Goal: Task Accomplishment & Management: Use online tool/utility

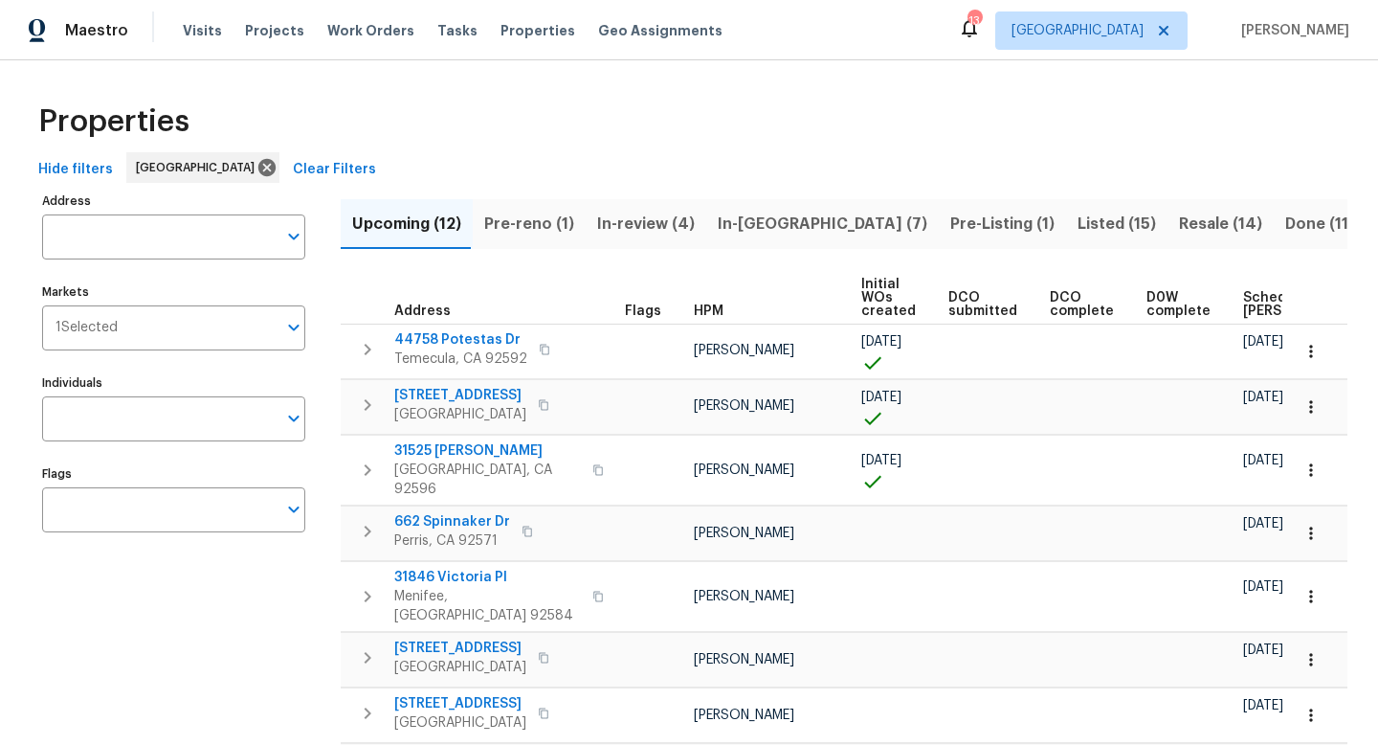
click at [383, 97] on div "Properties" at bounding box center [689, 121] width 1317 height 61
click at [192, 26] on span "Visits" at bounding box center [202, 30] width 39 height 19
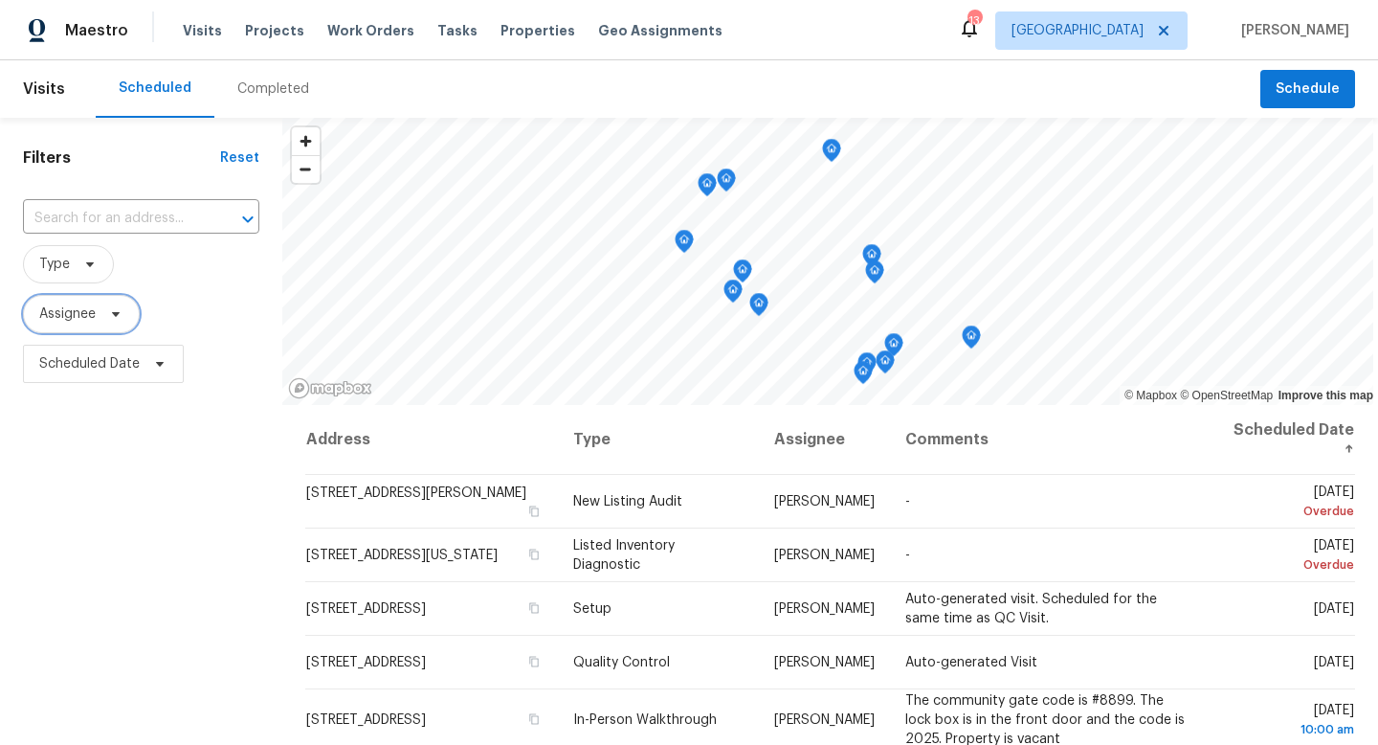
click at [118, 321] on icon at bounding box center [115, 313] width 15 height 15
type input "[PERSON_NAME]"
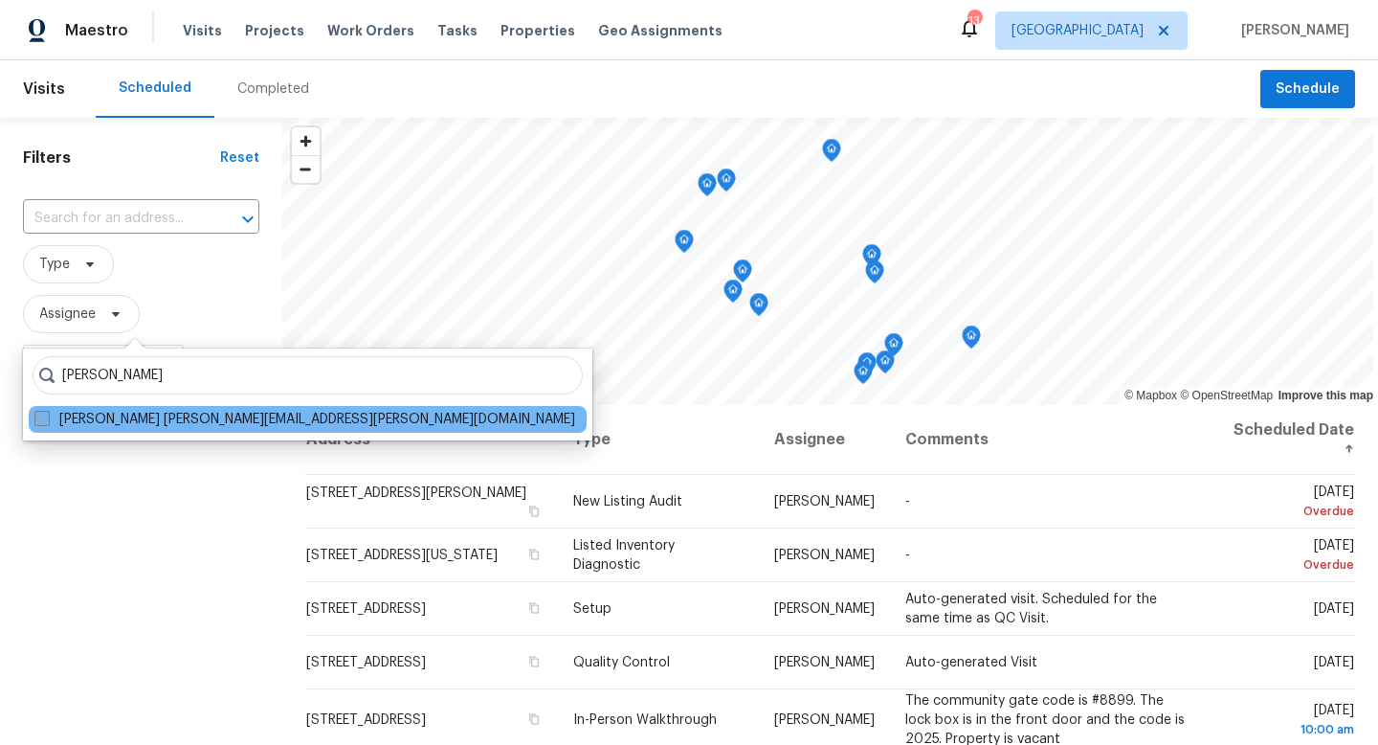
click at [35, 418] on span at bounding box center [41, 418] width 15 height 15
click at [35, 418] on input "[PERSON_NAME] [PERSON_NAME][EMAIL_ADDRESS][PERSON_NAME][DOMAIN_NAME]" at bounding box center [40, 416] width 12 height 12
checkbox input "true"
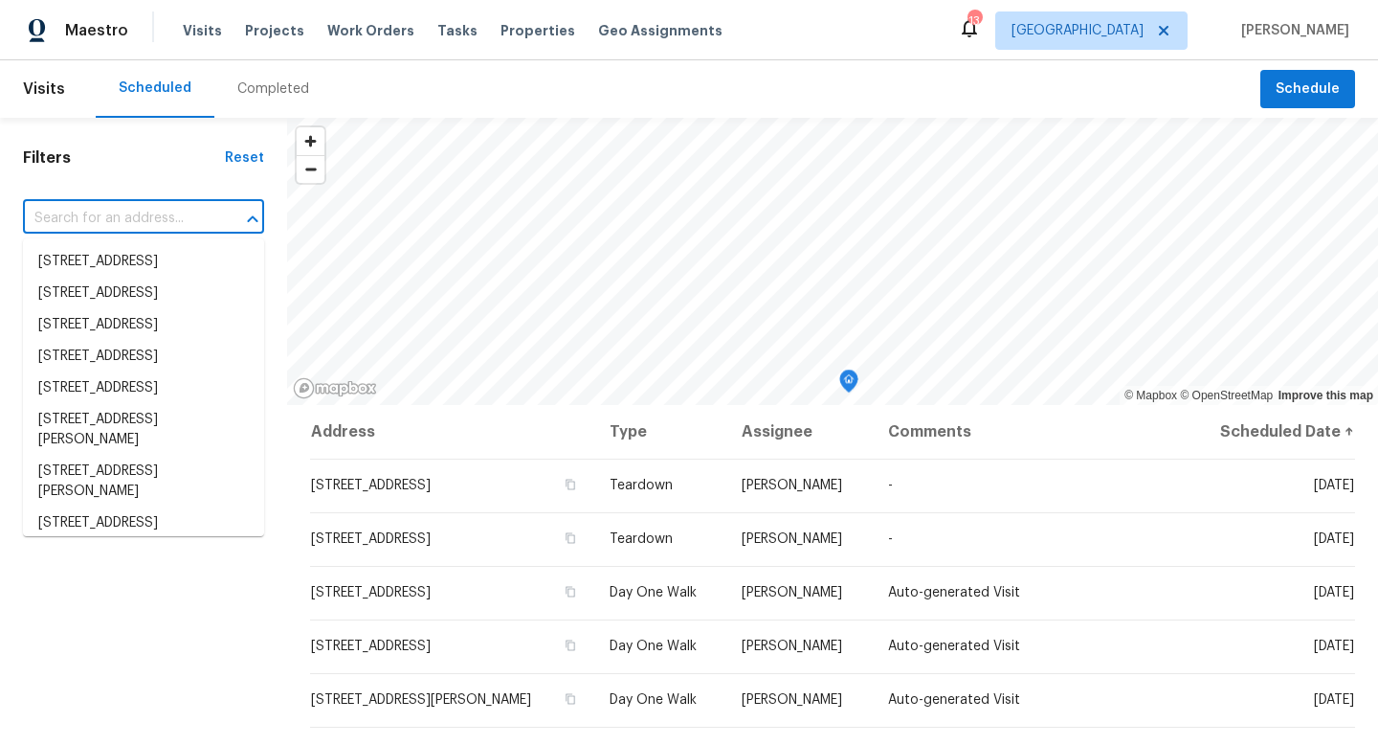
click at [102, 219] on input "text" at bounding box center [117, 219] width 188 height 30
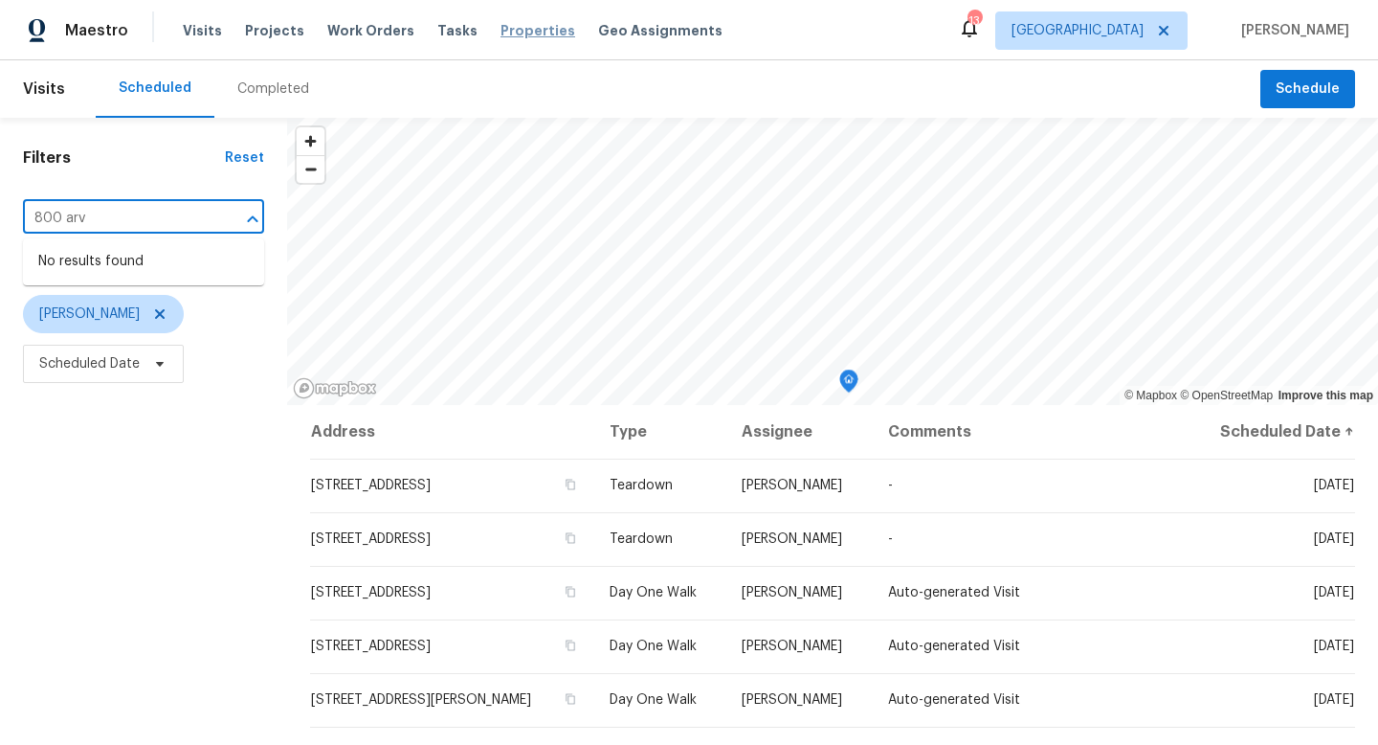
type input "800 arv"
click at [516, 34] on span "Properties" at bounding box center [537, 30] width 75 height 19
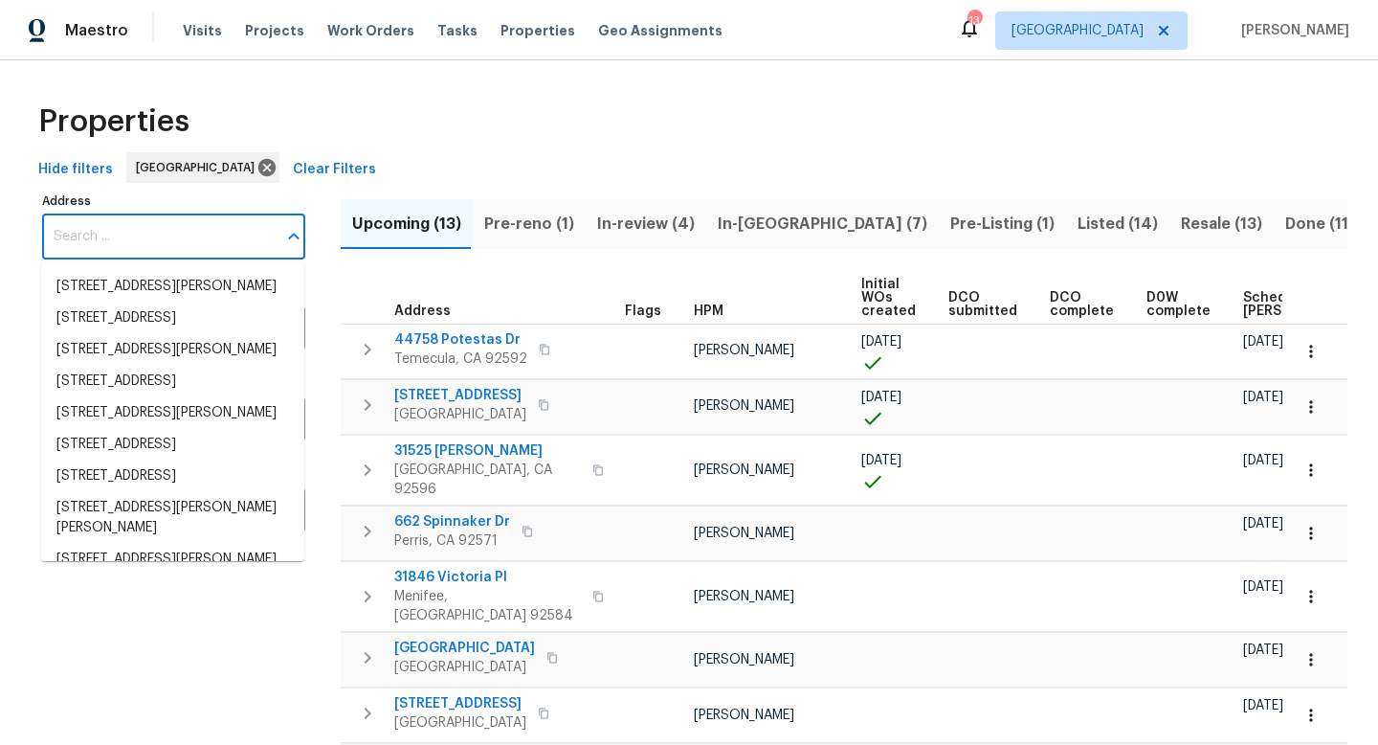
click at [128, 222] on input "Address" at bounding box center [159, 236] width 234 height 45
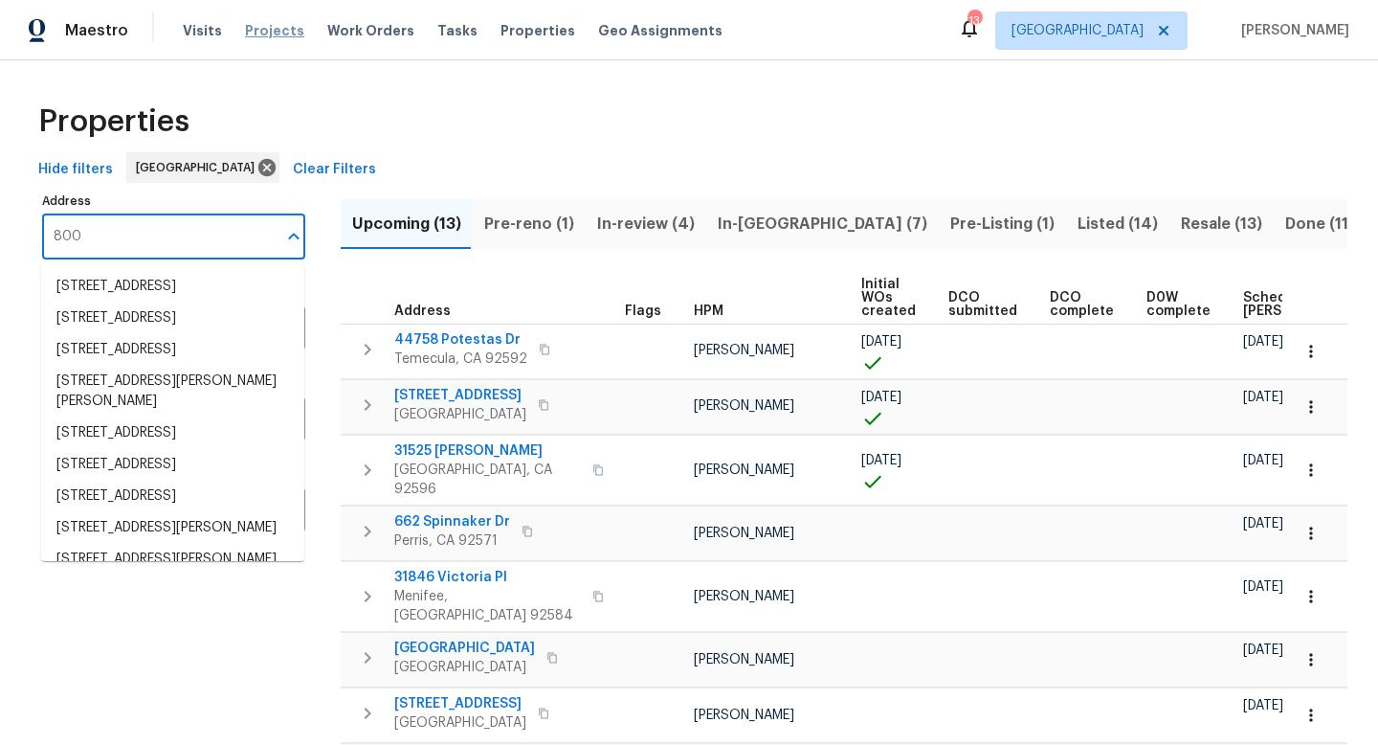
type input "800"
click at [261, 30] on span "Projects" at bounding box center [274, 30] width 59 height 19
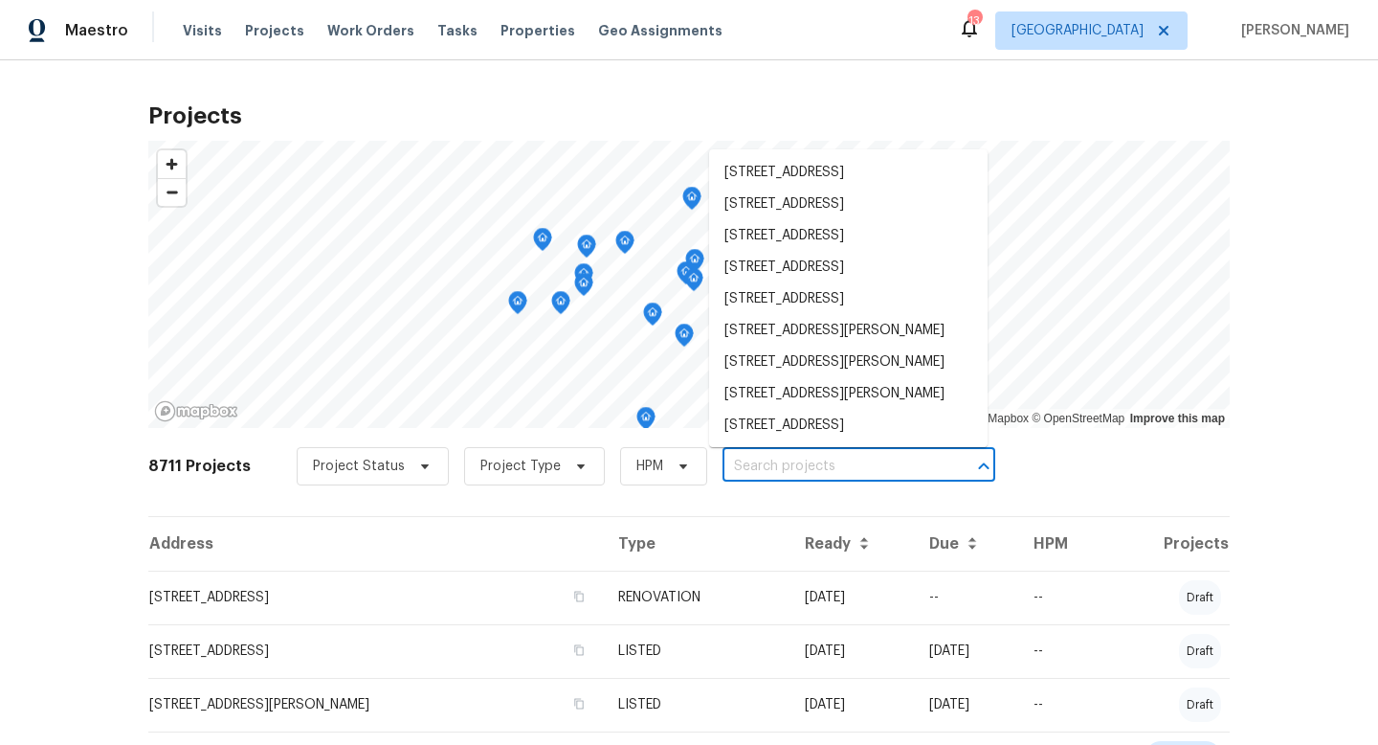
click at [788, 456] on input "text" at bounding box center [831, 467] width 219 height 30
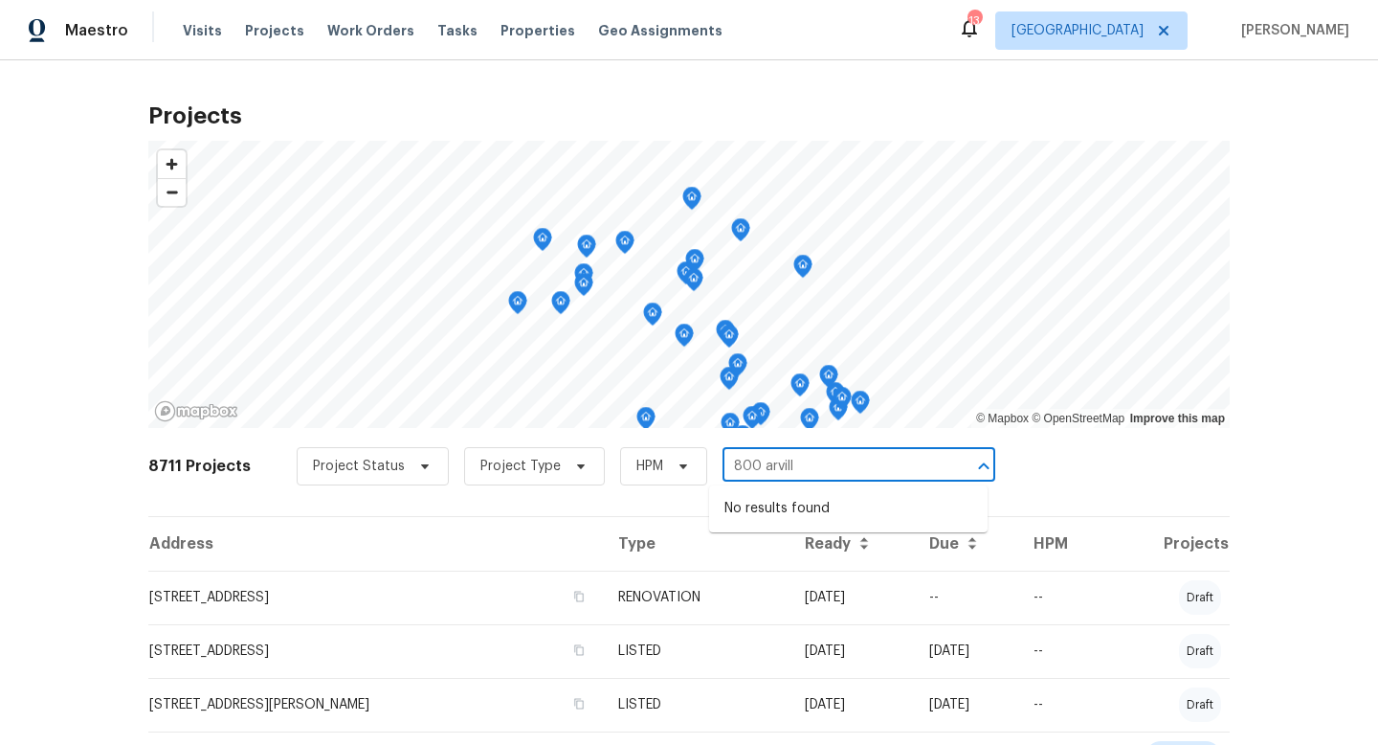
type input "800 arvill"
click at [421, 464] on icon at bounding box center [425, 466] width 8 height 5
click at [329, 112] on h2 "Projects" at bounding box center [688, 115] width 1081 height 19
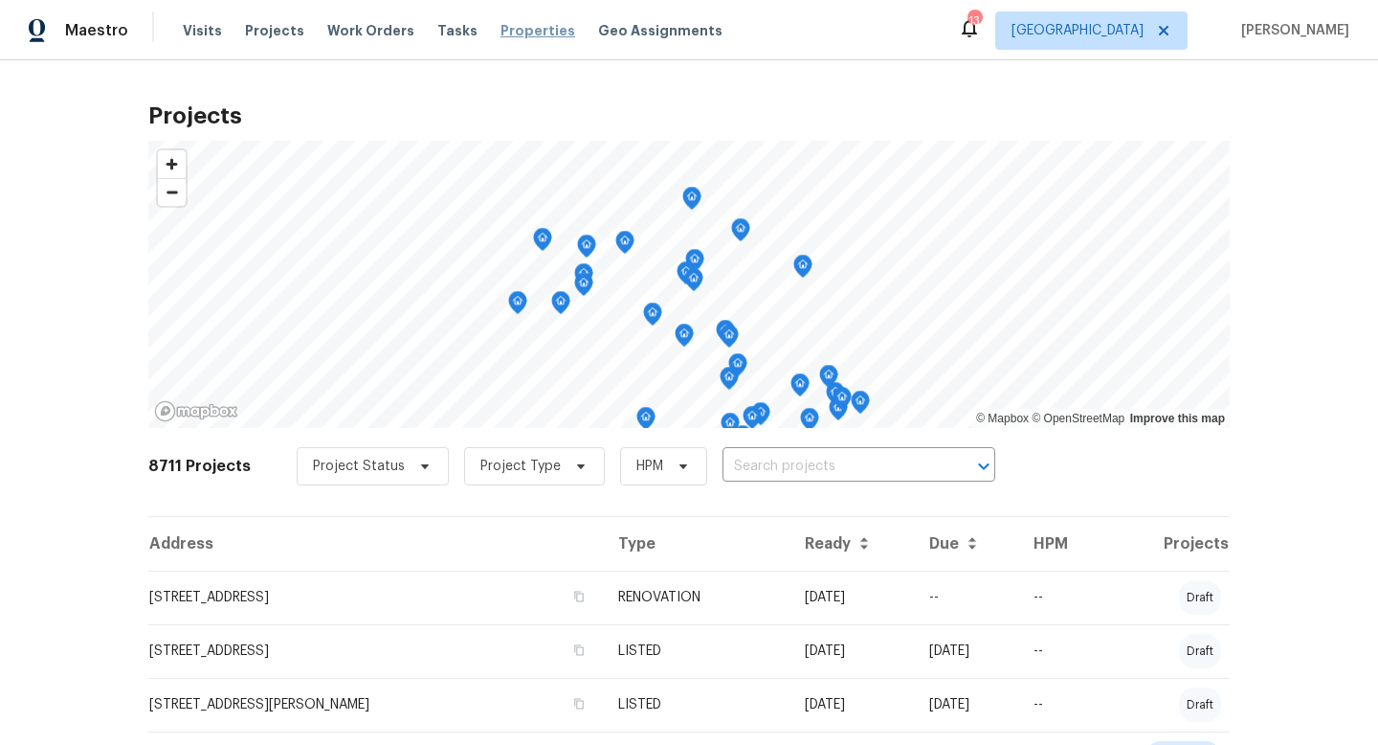
click at [500, 35] on span "Properties" at bounding box center [537, 30] width 75 height 19
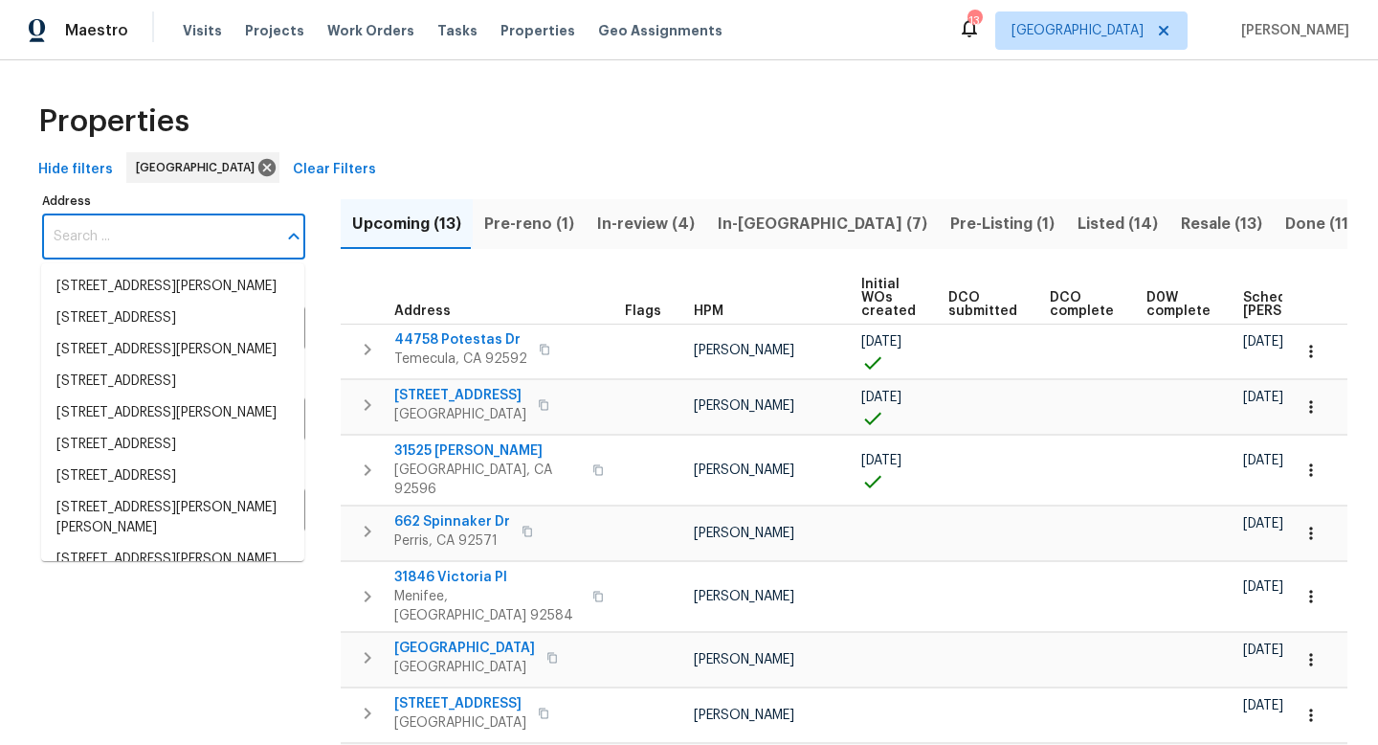
click at [159, 237] on input "Address" at bounding box center [159, 236] width 234 height 45
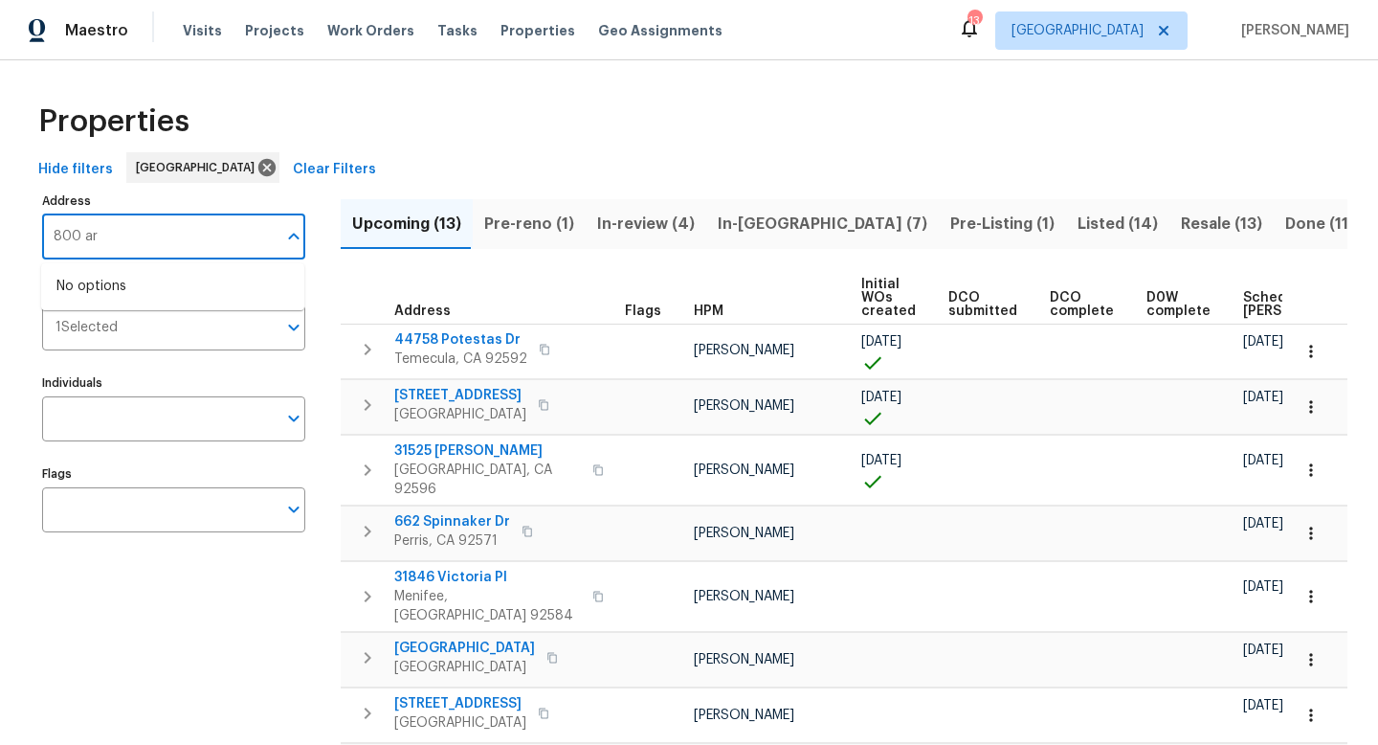
type input "800 ar"
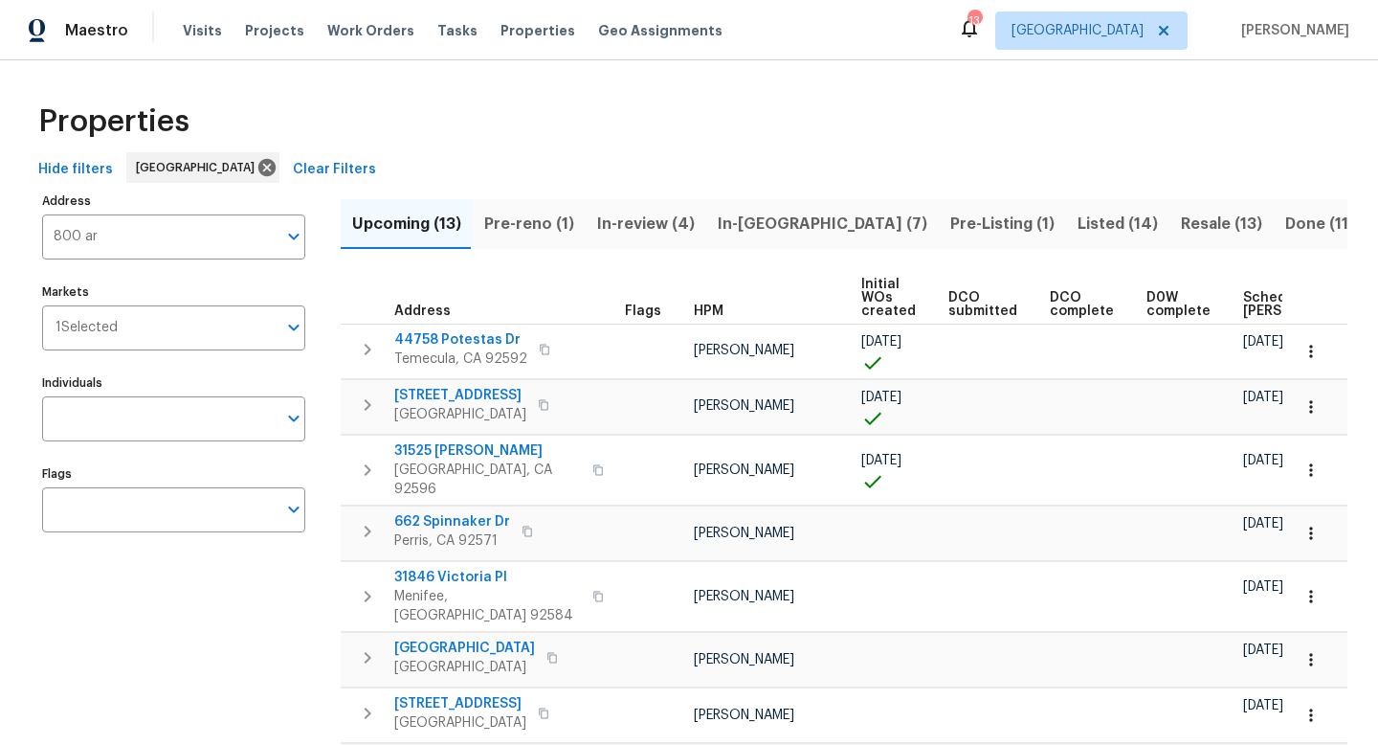
click at [511, 106] on div "Properties" at bounding box center [689, 121] width 1317 height 61
click at [440, 29] on span "Tasks" at bounding box center [457, 30] width 40 height 13
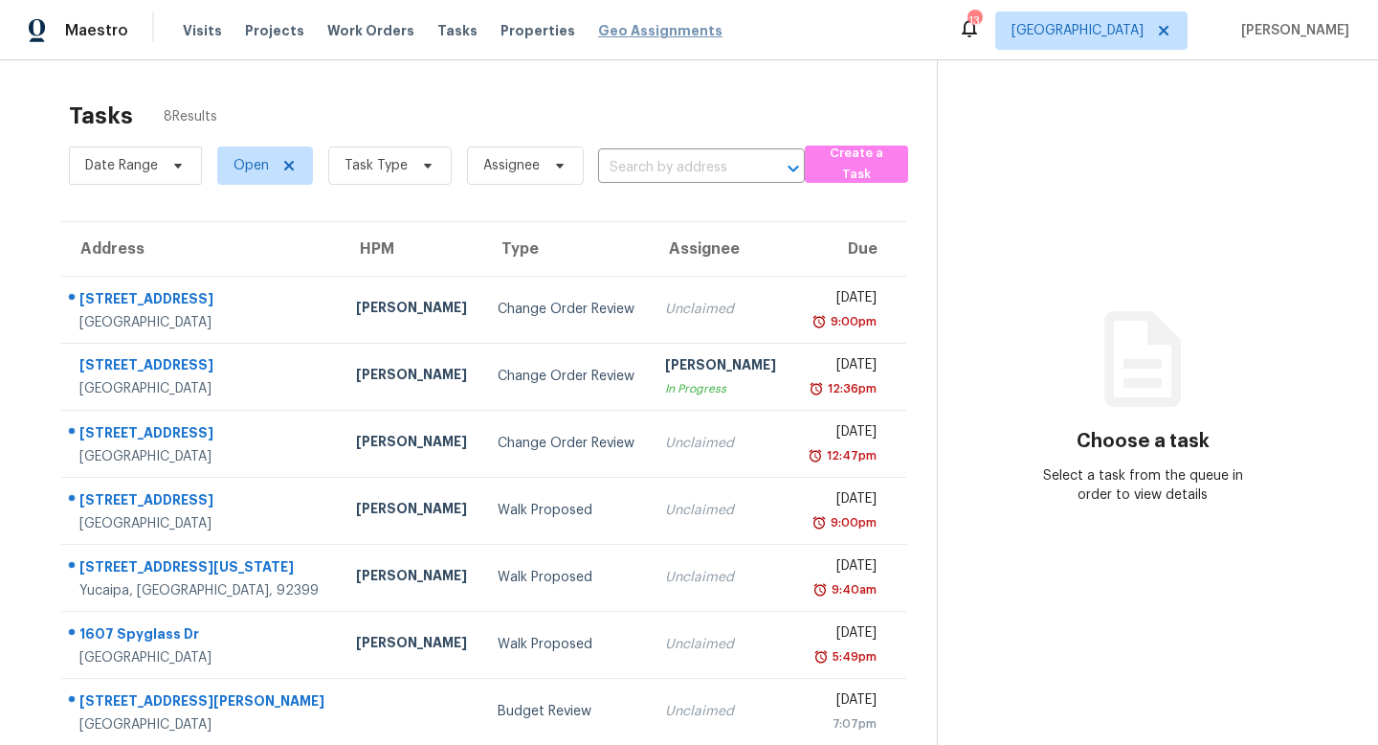
click at [604, 32] on span "Geo Assignments" at bounding box center [660, 30] width 124 height 19
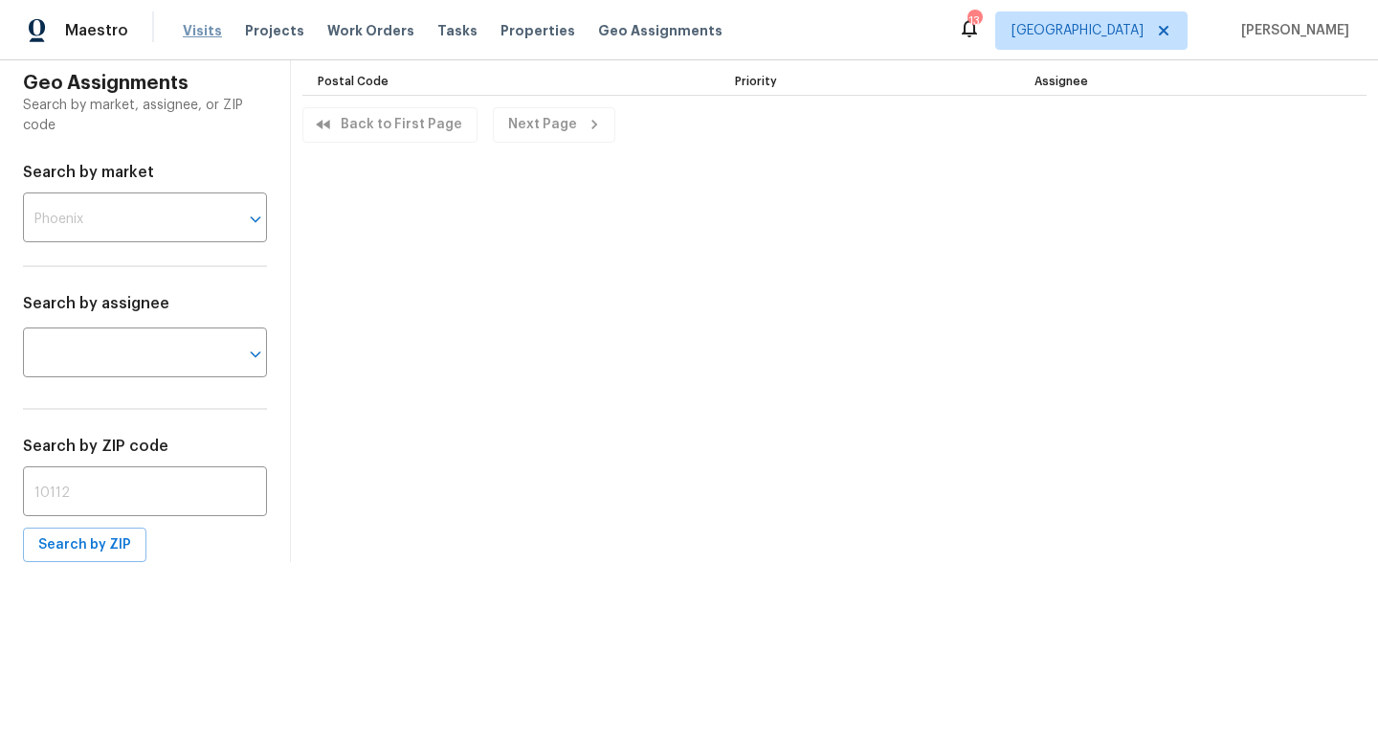
click at [204, 33] on span "Visits" at bounding box center [202, 30] width 39 height 19
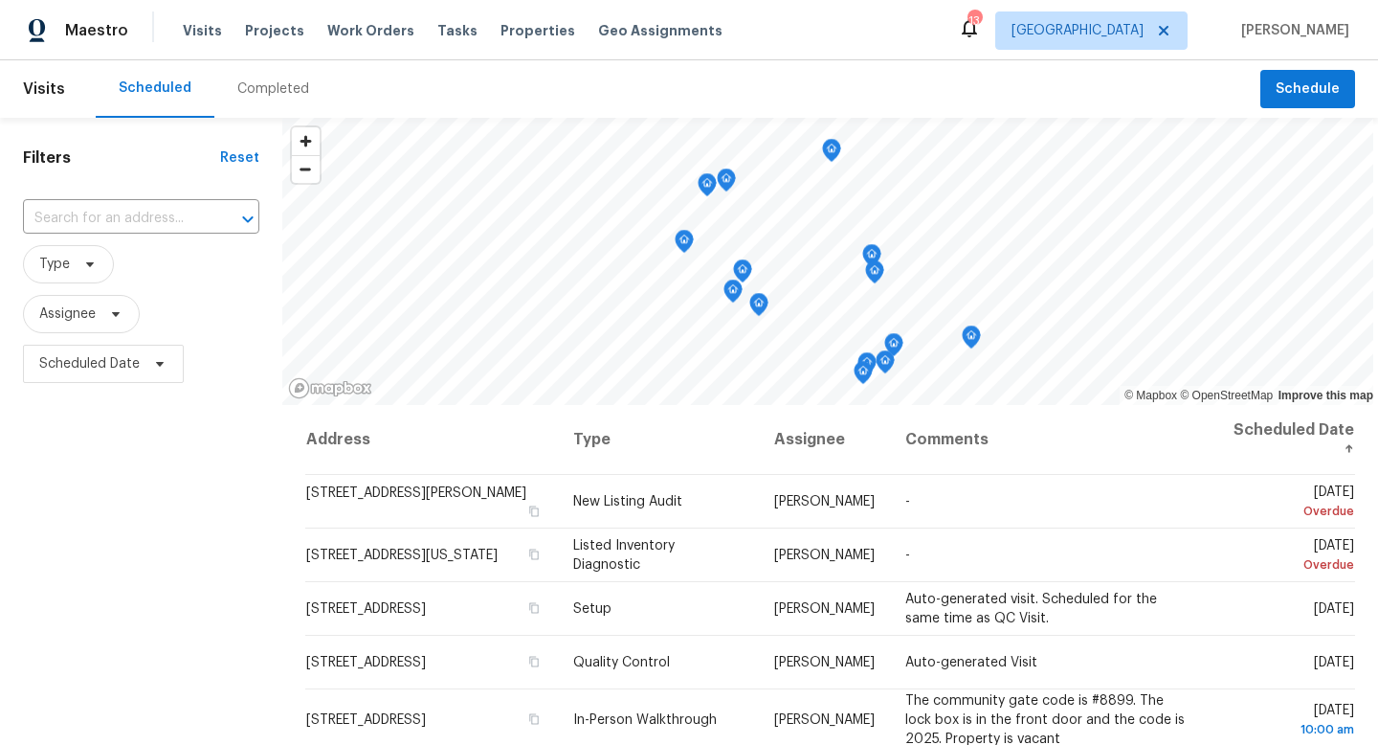
click at [31, 99] on span "Visits" at bounding box center [44, 89] width 42 height 42
click at [40, 84] on span "Visits" at bounding box center [44, 89] width 42 height 42
drag, startPoint x: 64, startPoint y: 94, endPoint x: 170, endPoint y: 102, distance: 106.6
click at [65, 94] on header "Visits Scheduled Completed Schedule" at bounding box center [689, 88] width 1378 height 57
click at [1339, 81] on span "Schedule" at bounding box center [1308, 90] width 64 height 24
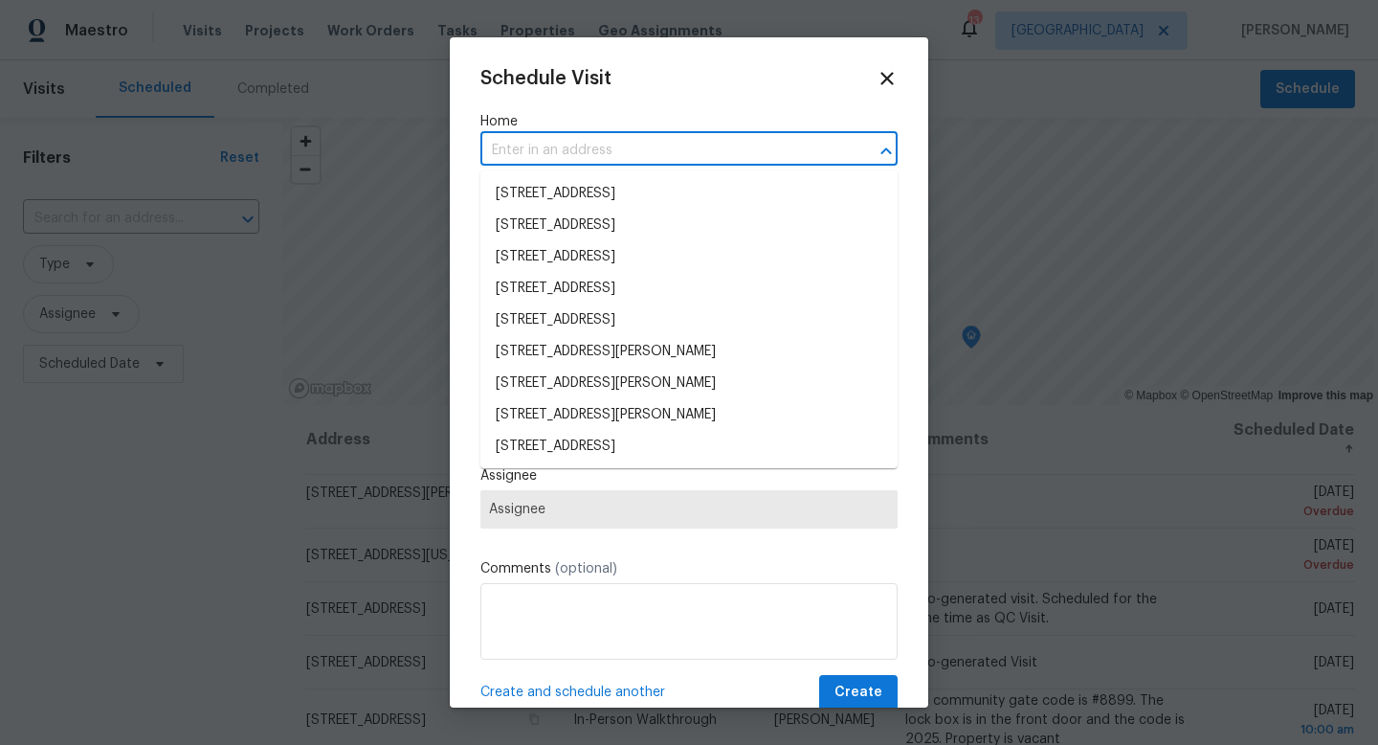
click at [637, 136] on input "text" at bounding box center [662, 151] width 364 height 30
type input "8"
click at [656, 81] on div "Schedule Visit" at bounding box center [688, 78] width 417 height 21
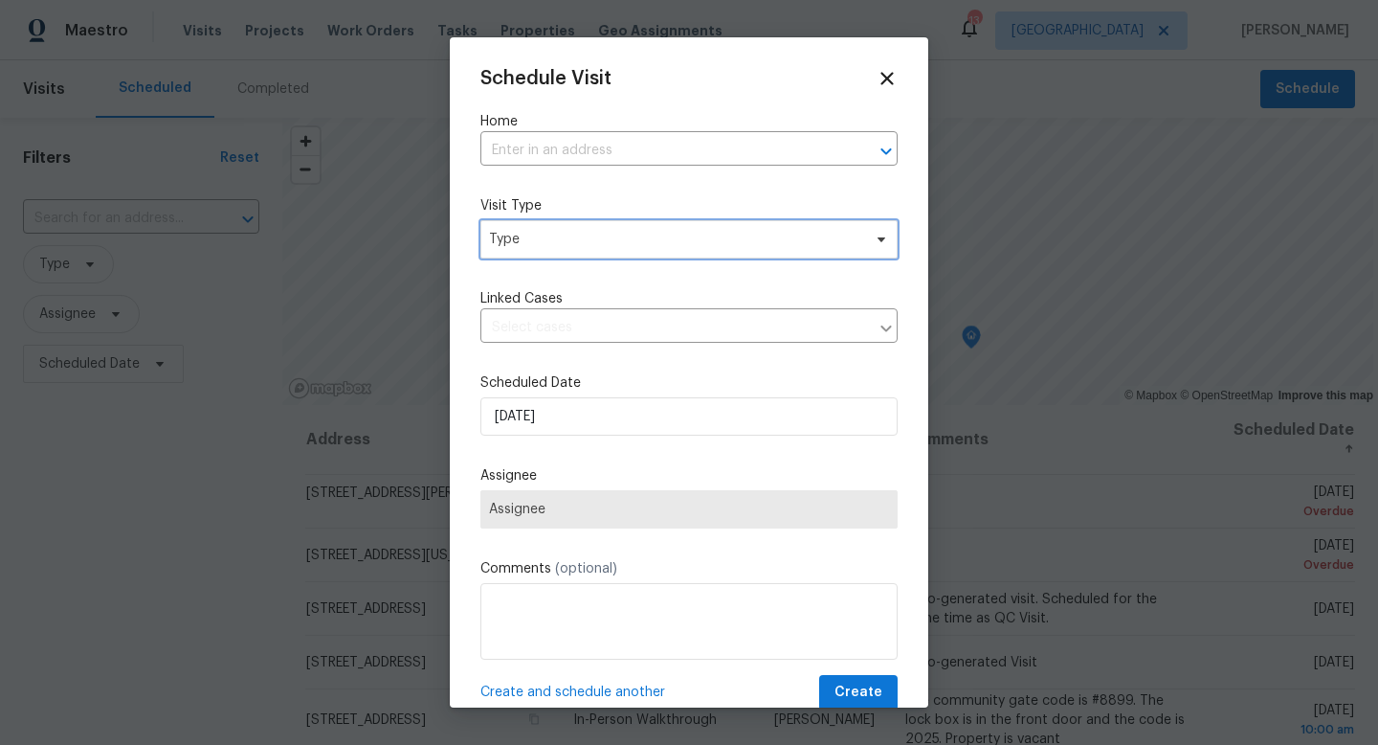
click at [883, 234] on icon at bounding box center [881, 239] width 15 height 15
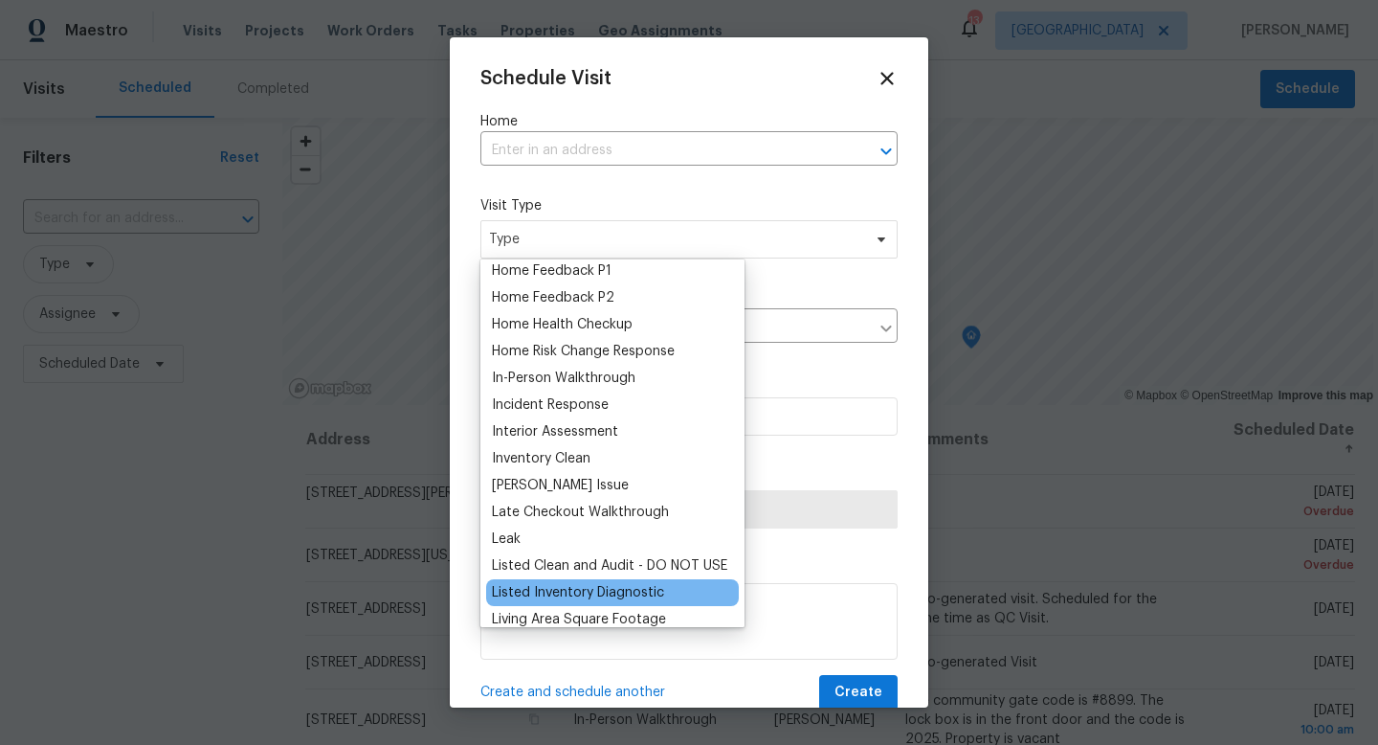
scroll to position [609, 0]
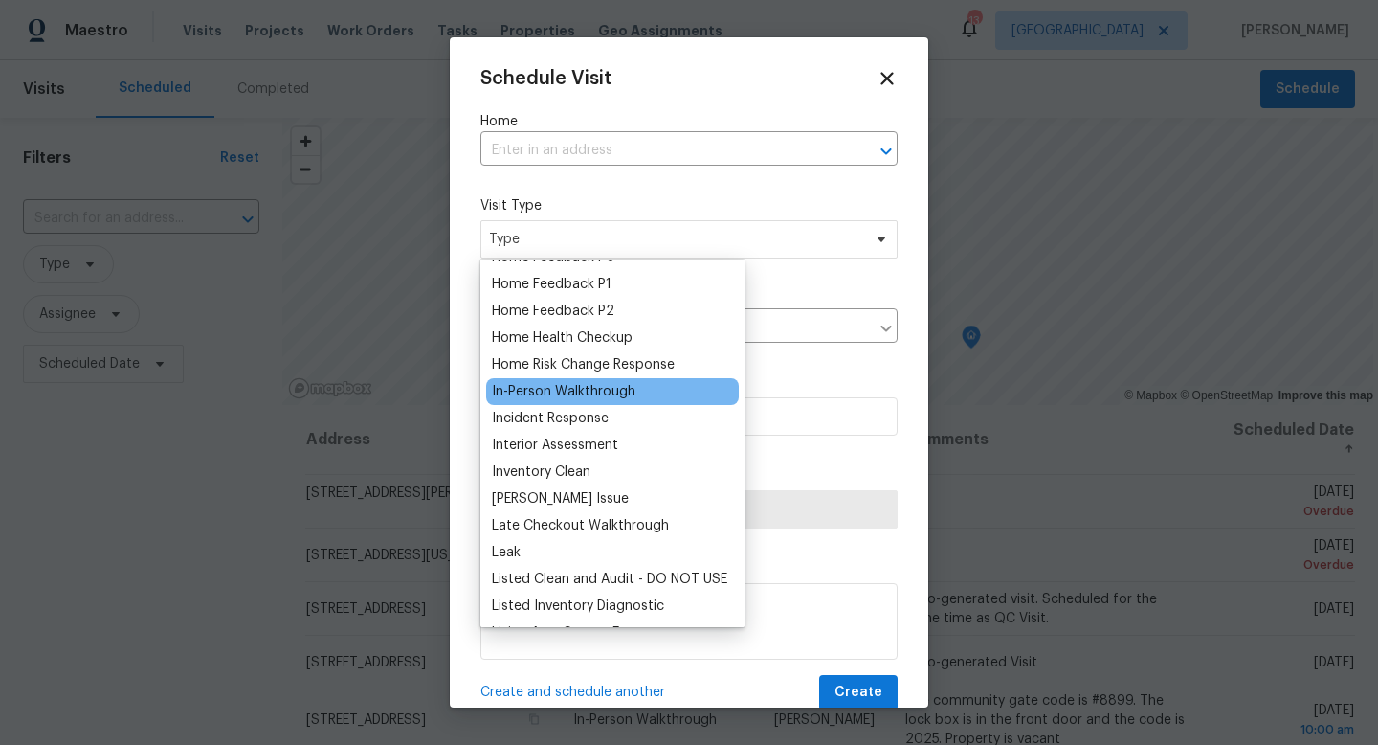
click at [561, 397] on div "In-Person Walkthrough" at bounding box center [564, 391] width 144 height 19
type input "[DATE] 4:14 pm"
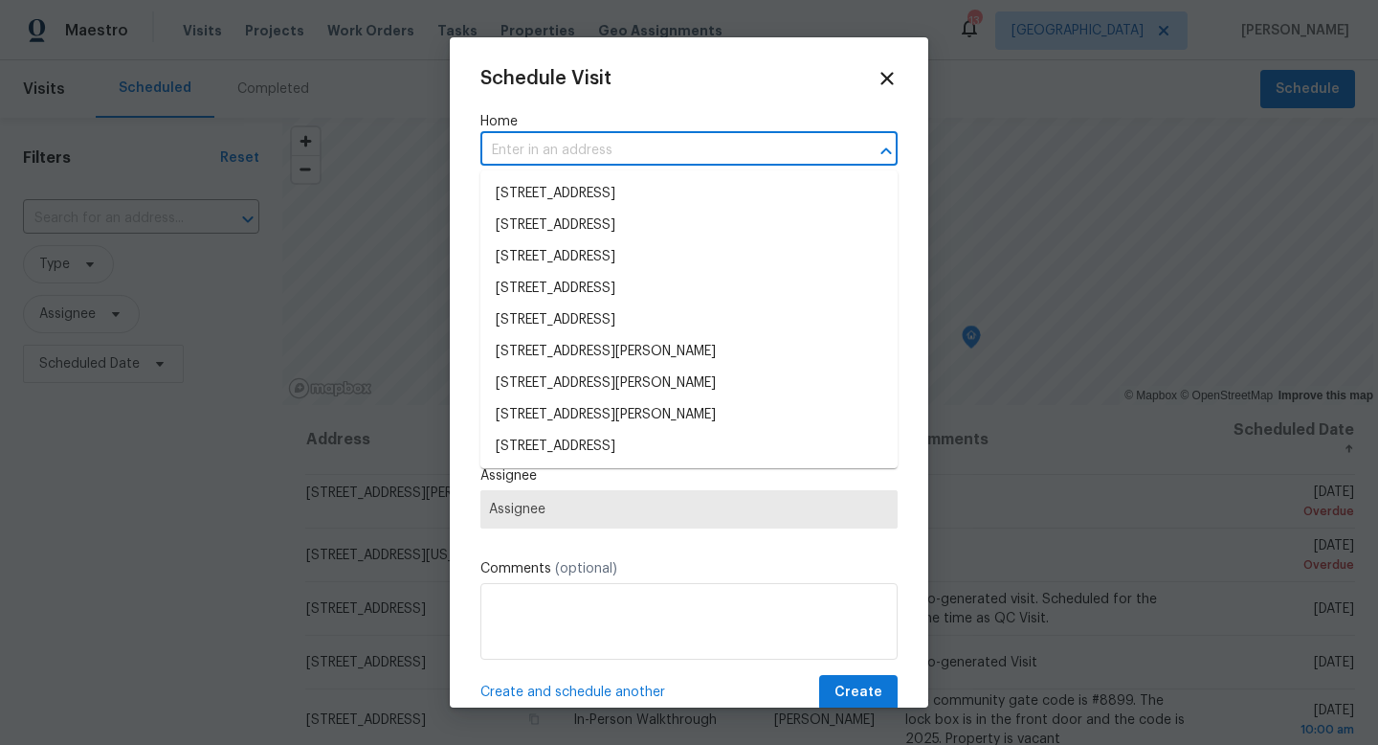
click at [534, 156] on input "text" at bounding box center [662, 151] width 364 height 30
type input "80"
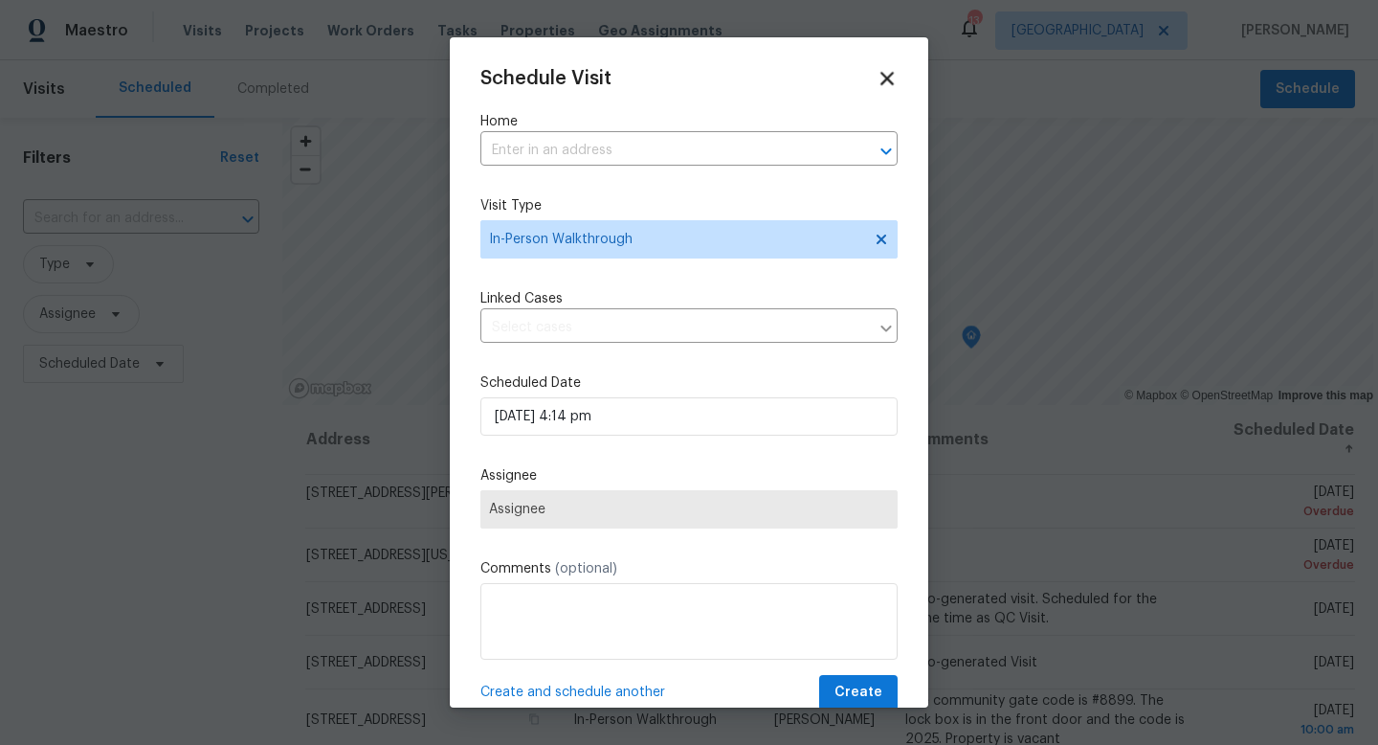
click at [882, 87] on icon at bounding box center [887, 78] width 22 height 22
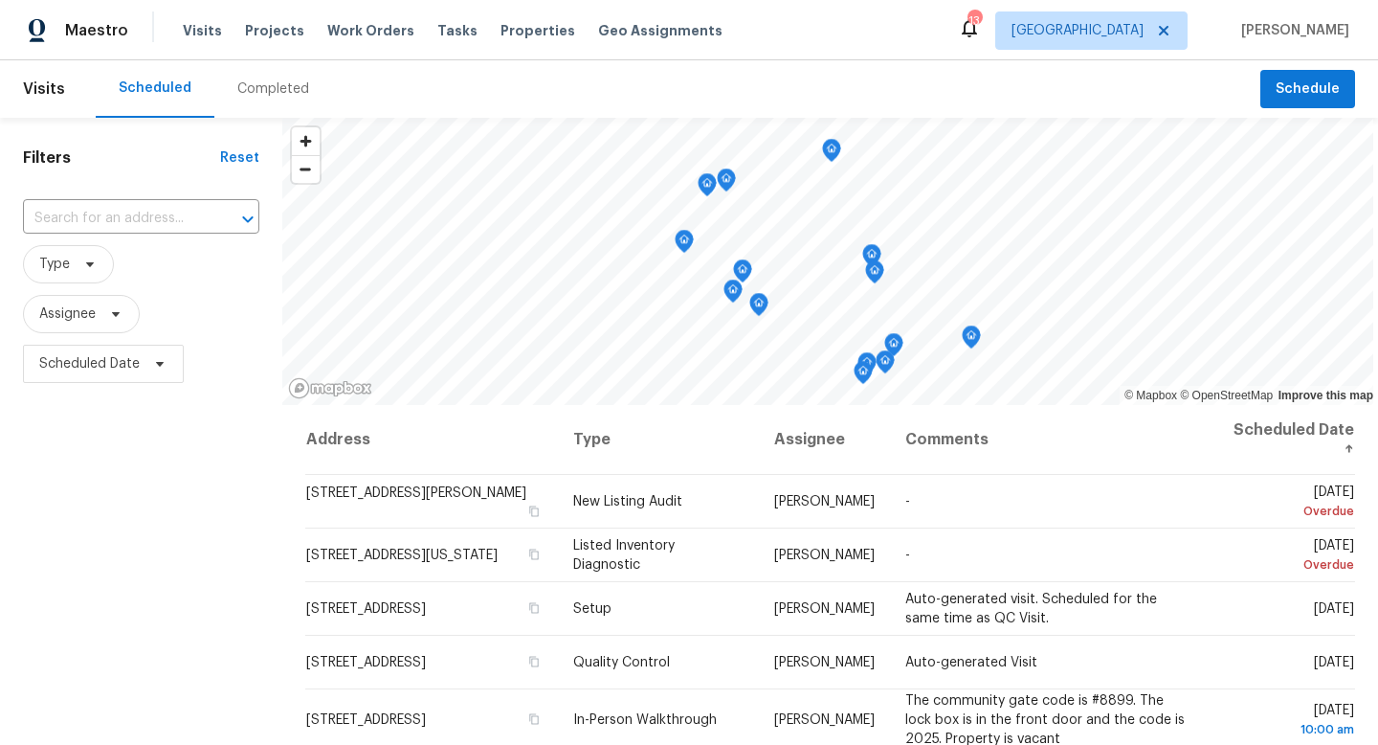
click at [125, 551] on div "Filters Reset ​ Type Assignee Scheduled Date" at bounding box center [141, 559] width 282 height 882
